Goal: Information Seeking & Learning: Learn about a topic

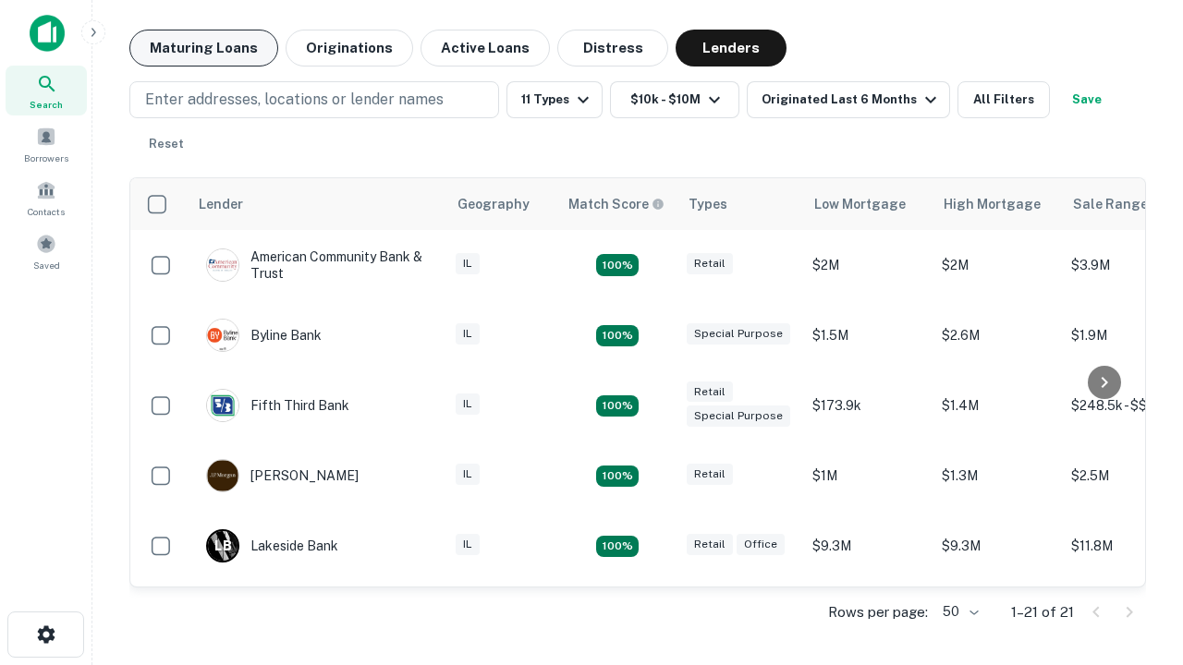
click at [203, 48] on button "Maturing Loans" at bounding box center [203, 48] width 149 height 37
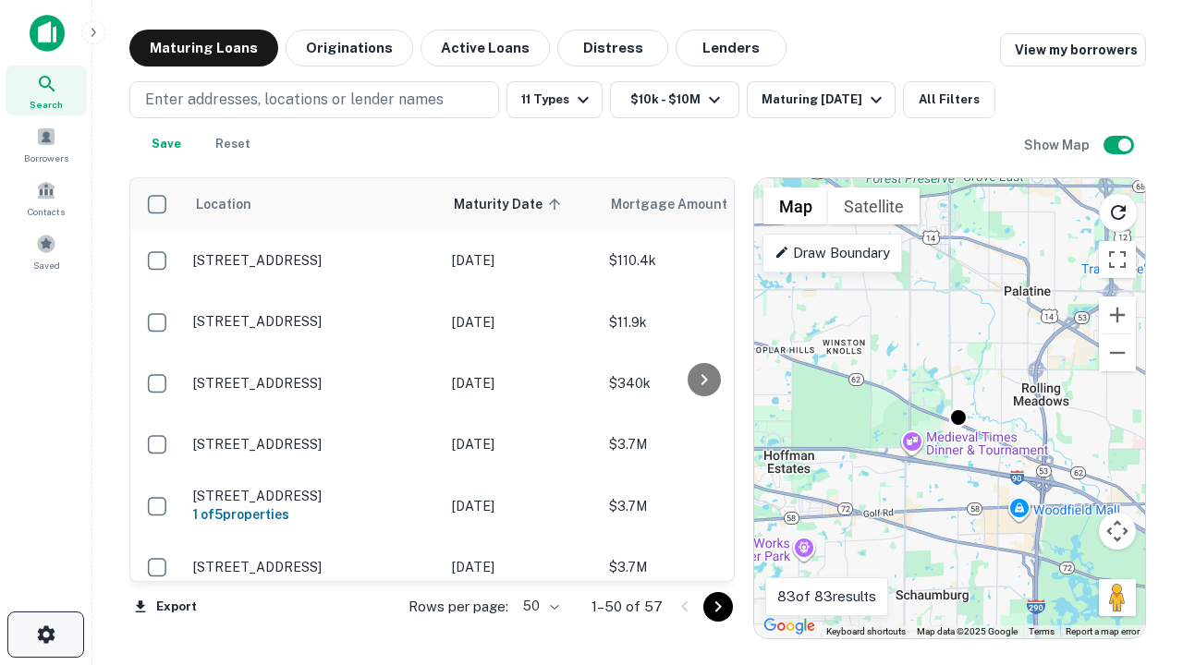
click at [45, 635] on icon "button" at bounding box center [46, 635] width 22 height 22
